Goal: Information Seeking & Learning: Find specific fact

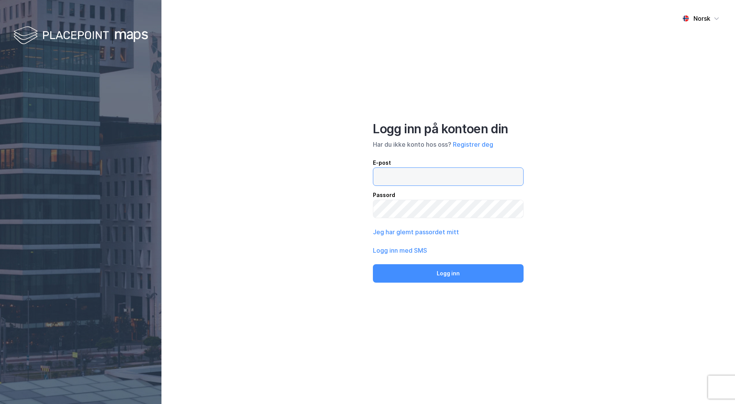
type input "[PERSON_NAME][EMAIL_ADDRESS][DOMAIN_NAME]"
click at [455, 278] on button "Logg inn" at bounding box center [448, 274] width 151 height 18
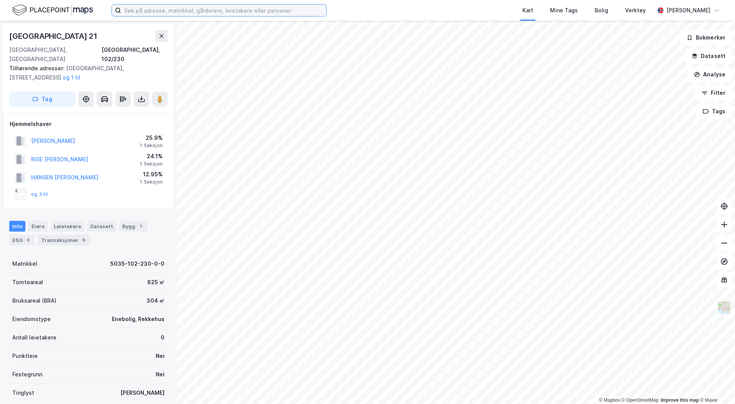
click at [139, 10] on input at bounding box center [223, 11] width 205 height 12
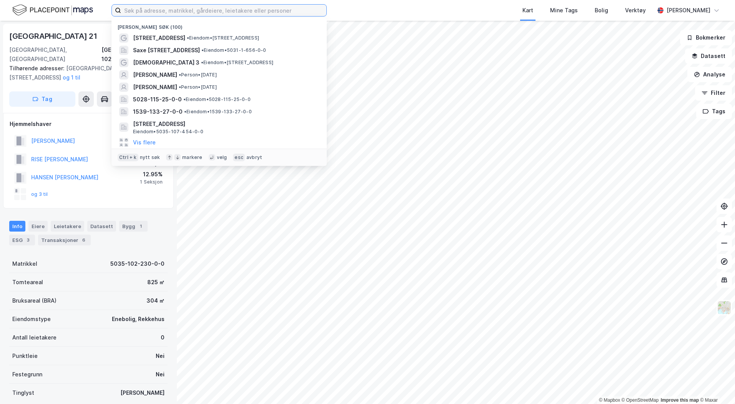
click at [142, 9] on input at bounding box center [223, 11] width 205 height 12
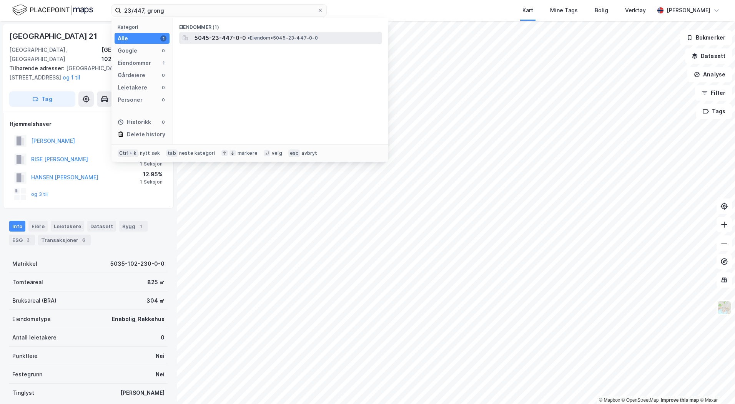
click at [199, 42] on span "5045-23-447-0-0" at bounding box center [221, 37] width 52 height 9
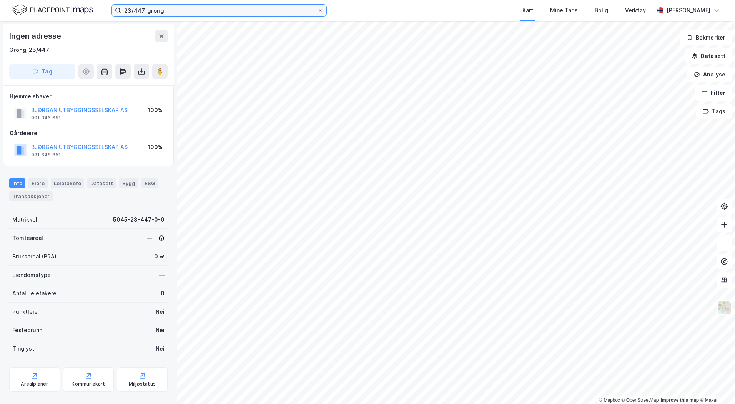
click at [166, 12] on input "23/447, grong" at bounding box center [219, 11] width 196 height 12
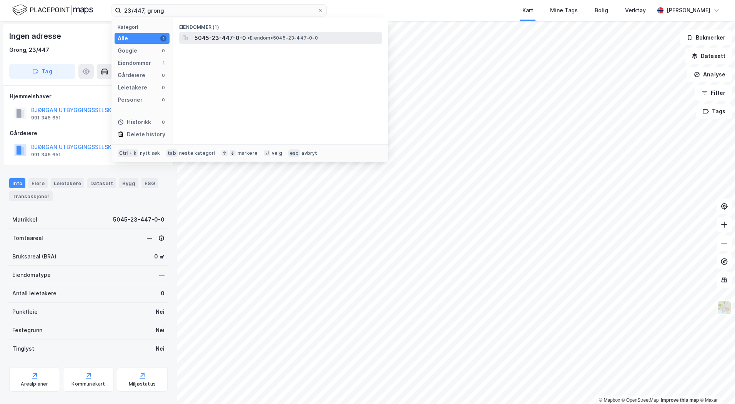
click at [205, 34] on span "5045-23-447-0-0" at bounding box center [221, 37] width 52 height 9
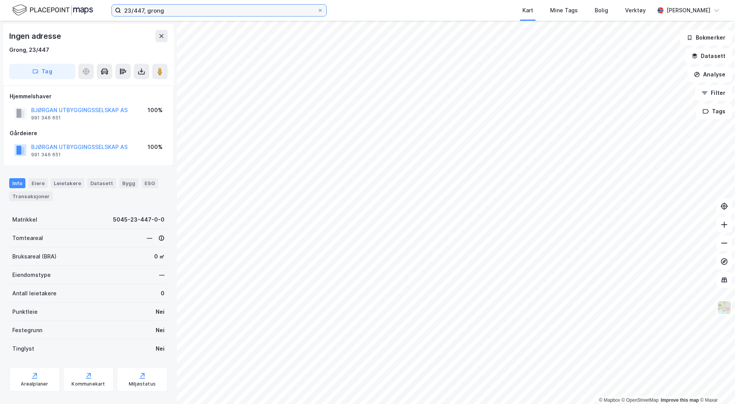
click at [131, 10] on input "23/447, grong" at bounding box center [219, 11] width 196 height 12
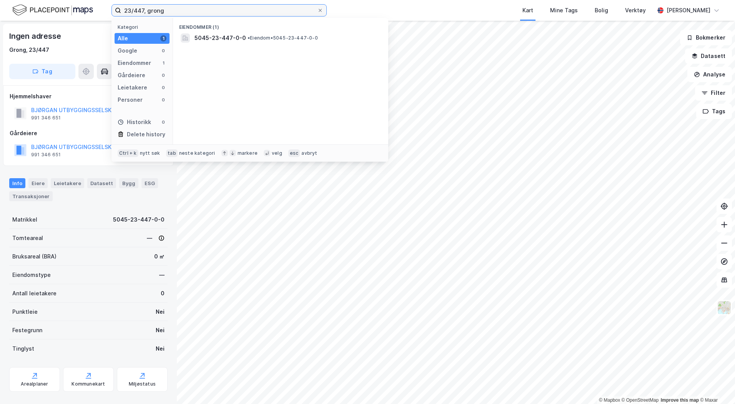
click at [131, 10] on input "23/447, grong" at bounding box center [219, 11] width 196 height 12
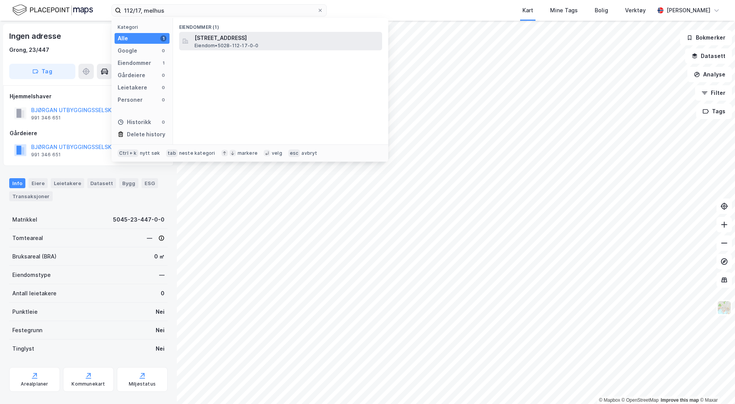
click at [297, 42] on span "[STREET_ADDRESS]" at bounding box center [287, 37] width 185 height 9
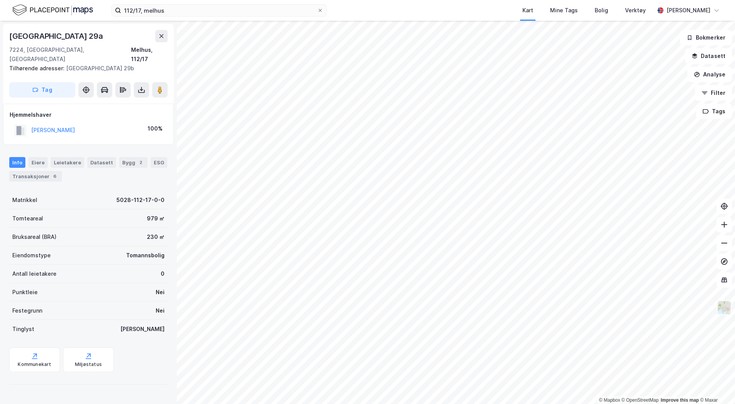
click at [721, 306] on img at bounding box center [724, 308] width 15 height 15
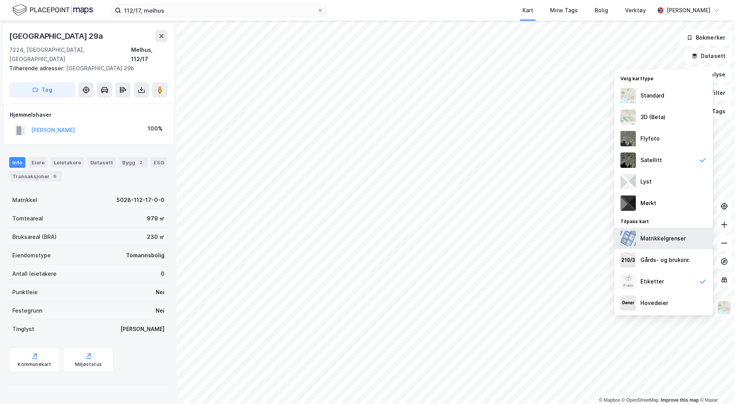
click at [635, 234] on div "Matrikkelgrenser" at bounding box center [663, 239] width 98 height 22
click at [656, 262] on div "Gårds- og bruksnr." at bounding box center [666, 260] width 50 height 9
click at [37, 157] on div "Eiere" at bounding box center [37, 162] width 19 height 11
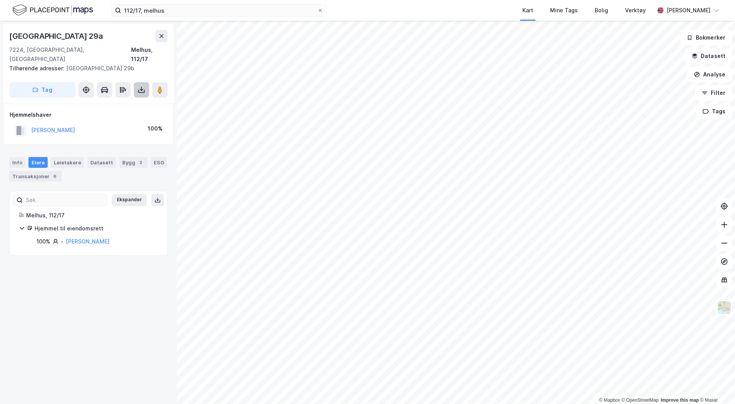
click at [144, 86] on icon at bounding box center [142, 90] width 8 height 8
click at [126, 102] on div "Last ned grunnbok" at bounding box center [103, 105] width 45 height 6
click at [12, 157] on div "Info" at bounding box center [17, 162] width 16 height 11
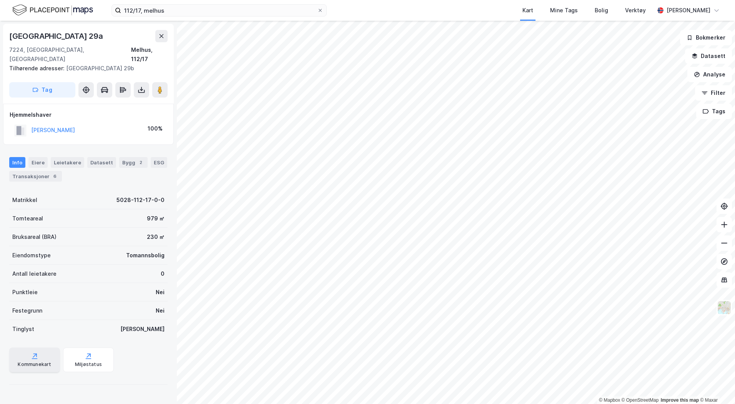
click at [35, 362] on div "Kommunekart" at bounding box center [34, 365] width 33 height 6
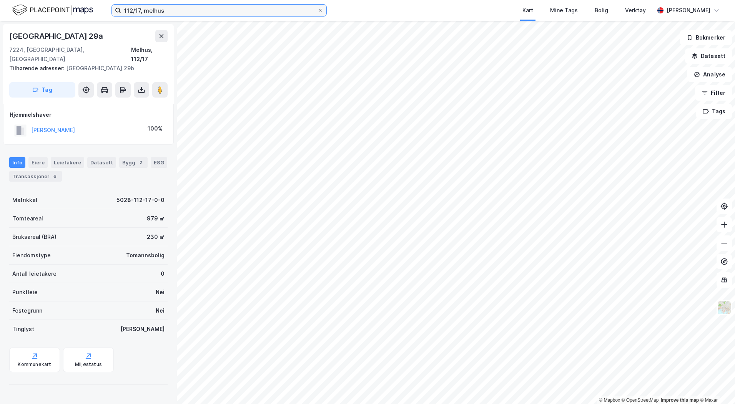
click at [161, 15] on input "112/17, melhus" at bounding box center [219, 11] width 196 height 12
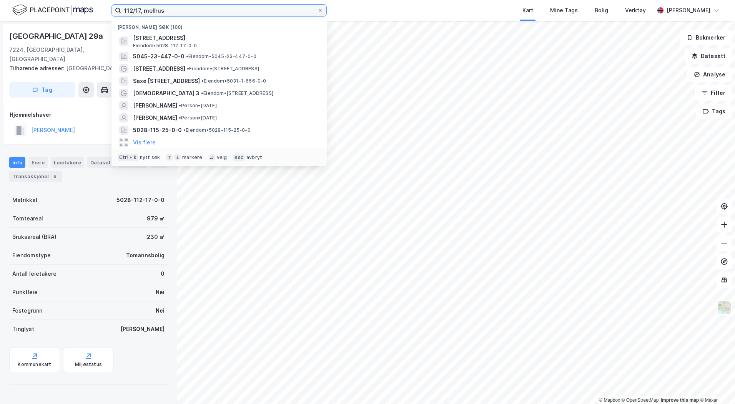
click at [161, 14] on input "112/17, melhus" at bounding box center [219, 11] width 196 height 12
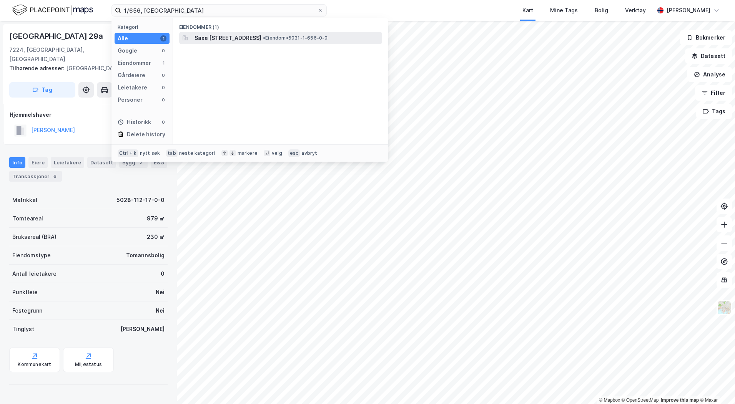
click at [247, 36] on span "Saxe [STREET_ADDRESS]" at bounding box center [228, 37] width 67 height 9
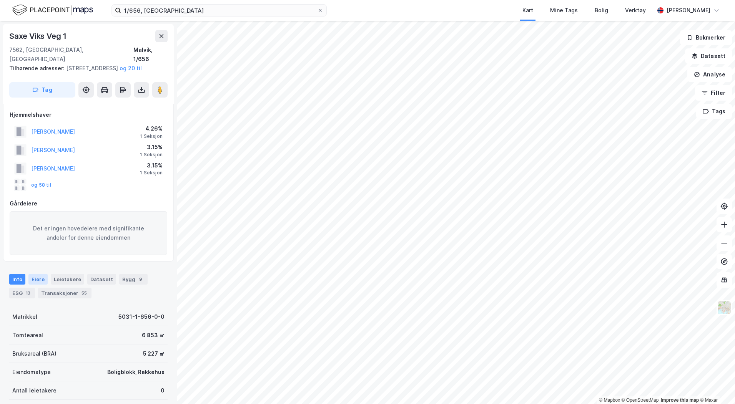
click at [34, 276] on div "Eiere" at bounding box center [37, 279] width 19 height 11
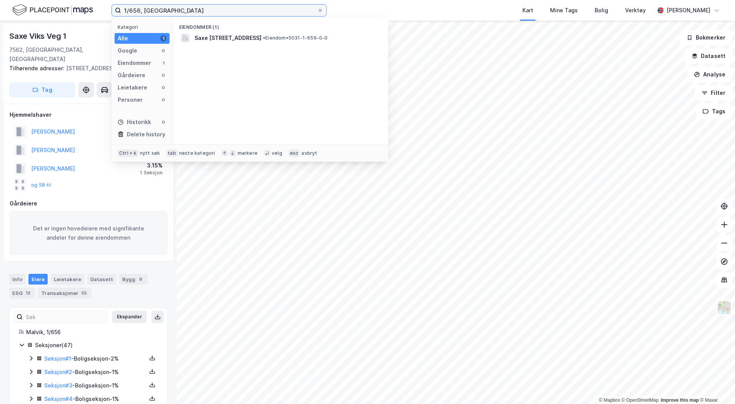
drag, startPoint x: 140, startPoint y: 11, endPoint x: 116, endPoint y: 11, distance: 23.5
click at [116, 11] on label "1/656, [GEOGRAPHIC_DATA]" at bounding box center [218, 10] width 215 height 12
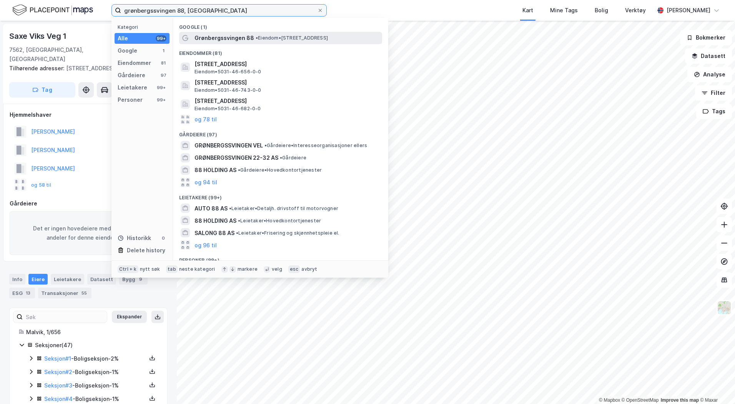
type input "grønbergssvingen 88, [GEOGRAPHIC_DATA]"
click at [214, 34] on span "Grønbergssvingen 88" at bounding box center [225, 37] width 60 height 9
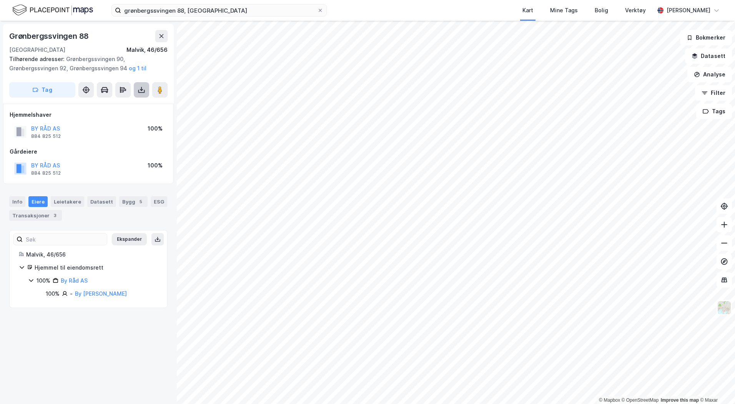
click at [142, 92] on icon at bounding box center [141, 91] width 7 height 3
click at [124, 110] on div "Last ned grunnbok" at bounding box center [108, 105] width 82 height 12
click at [18, 205] on div "Info" at bounding box center [17, 201] width 16 height 11
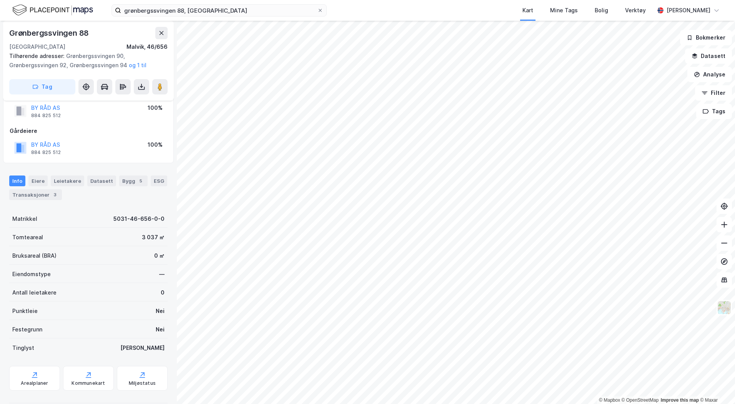
scroll to position [32, 0]
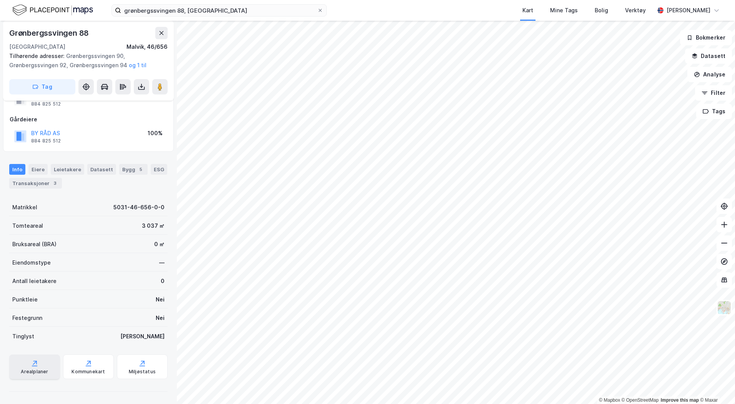
click at [32, 368] on div "Arealplaner" at bounding box center [34, 367] width 51 height 25
click at [706, 58] on button "Datasett" at bounding box center [708, 55] width 47 height 15
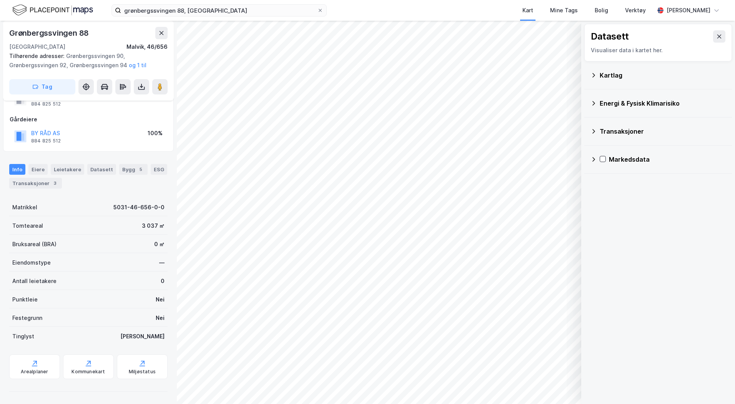
click at [597, 79] on div "Kartlag" at bounding box center [658, 75] width 135 height 18
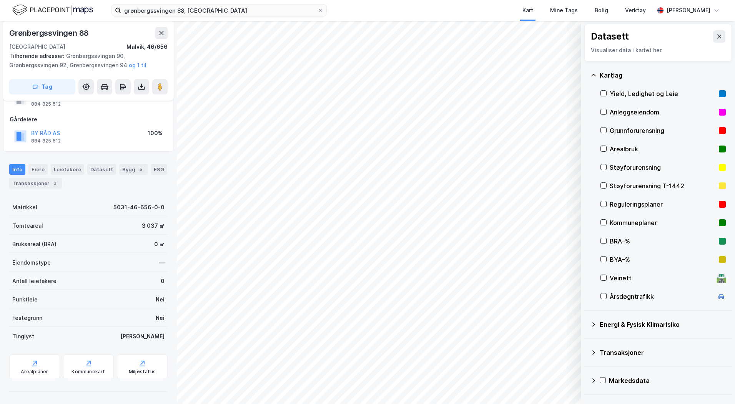
click at [607, 205] on div "Reguleringsplaner" at bounding box center [663, 204] width 125 height 18
click at [40, 366] on div "Arealplaner" at bounding box center [34, 367] width 51 height 25
click at [547, 381] on button "Vis" at bounding box center [542, 384] width 64 height 12
click at [574, 365] on div "Layers 1 Tøm Dataset Reguleringsplaner Lukk" at bounding box center [520, 367] width 115 height 55
click at [570, 366] on button at bounding box center [566, 367] width 12 height 12
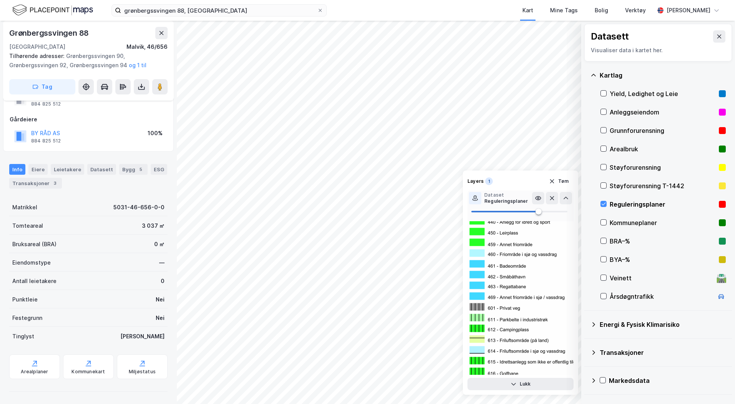
scroll to position [500, 0]
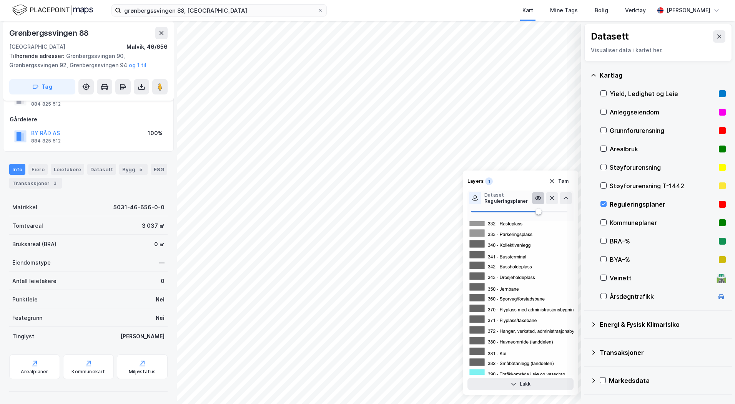
click at [535, 198] on icon at bounding box center [538, 198] width 6 height 6
click at [537, 197] on icon at bounding box center [538, 198] width 6 height 6
click at [512, 198] on div "Reguleringsplaner" at bounding box center [505, 201] width 43 height 6
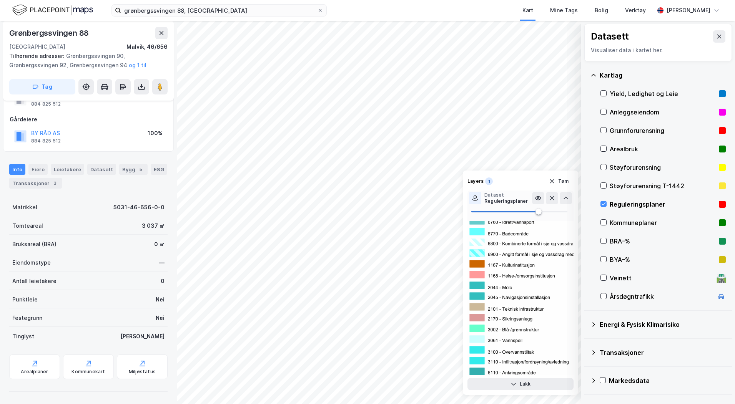
scroll to position [3729, 0]
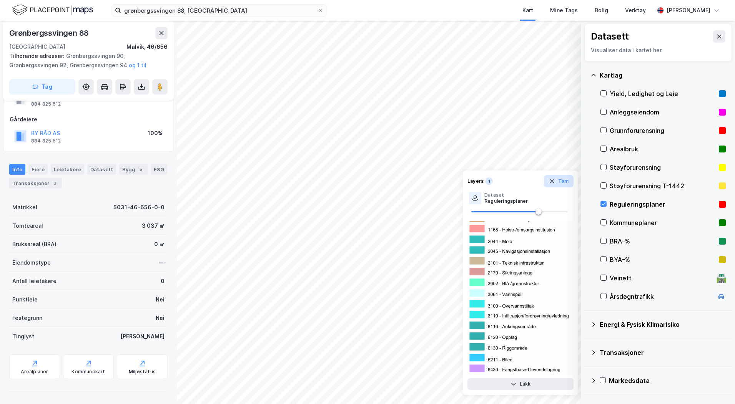
click at [562, 185] on button "Tøm" at bounding box center [559, 181] width 30 height 12
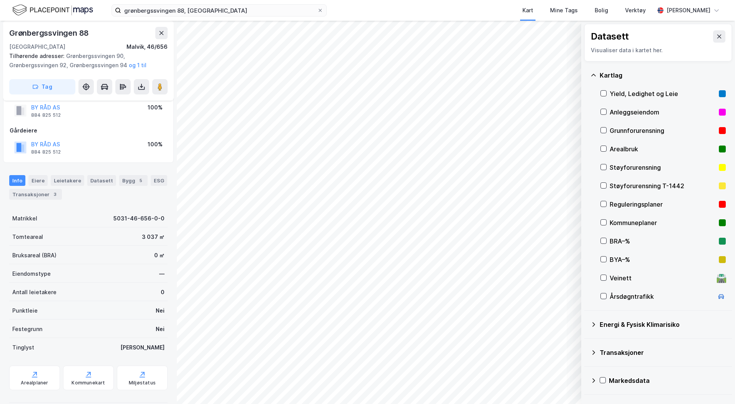
scroll to position [32, 0]
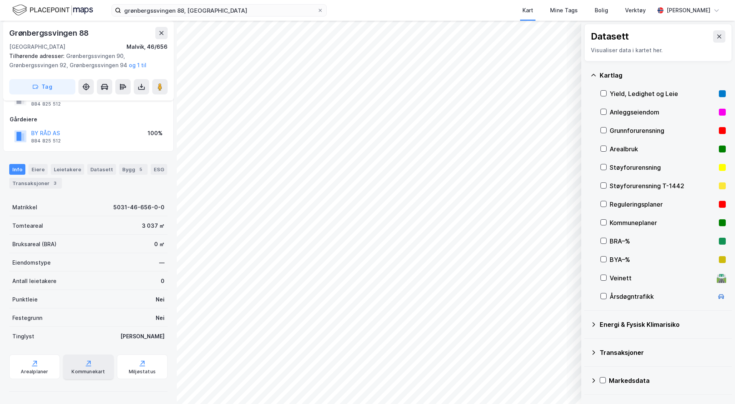
click at [91, 364] on div "Kommunekart" at bounding box center [88, 367] width 51 height 25
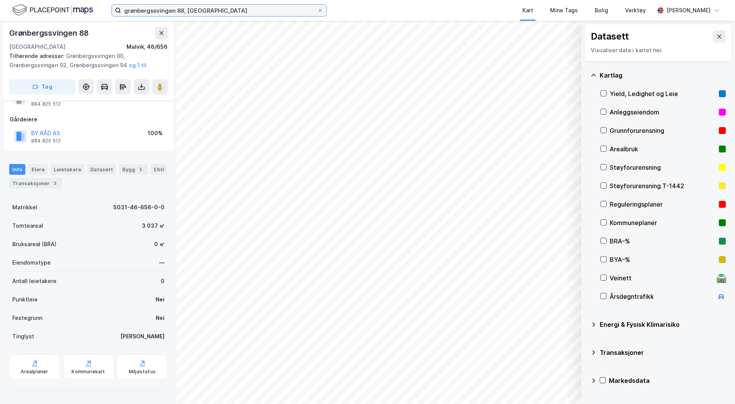
click at [155, 8] on input "grønbergssvingen 88, [GEOGRAPHIC_DATA]" at bounding box center [219, 11] width 196 height 12
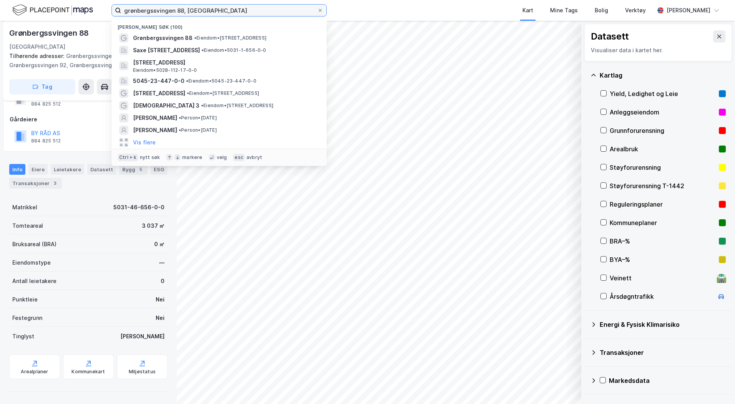
click at [155, 8] on input "grønbergssvingen 88, [GEOGRAPHIC_DATA]" at bounding box center [219, 11] width 196 height 12
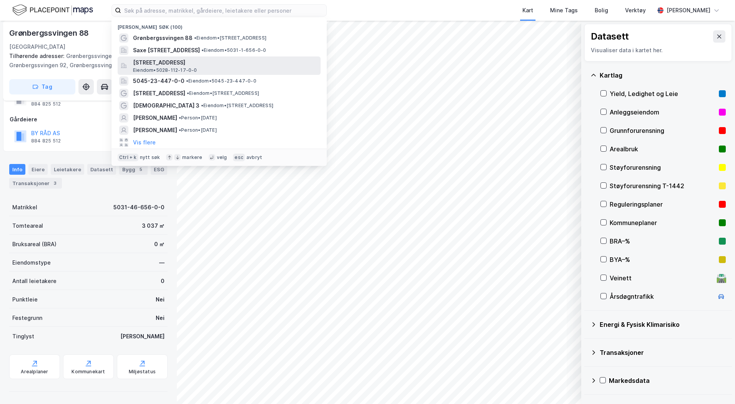
click at [162, 65] on span "[STREET_ADDRESS]" at bounding box center [225, 62] width 185 height 9
